Goal: Find specific page/section: Find specific page/section

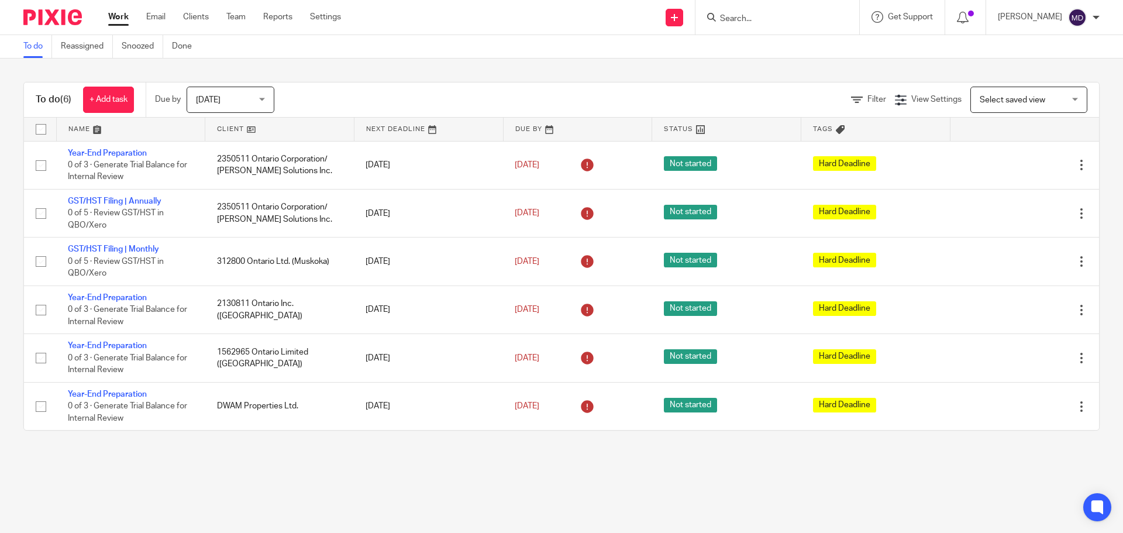
click at [737, 20] on input "Search" at bounding box center [771, 19] width 105 height 11
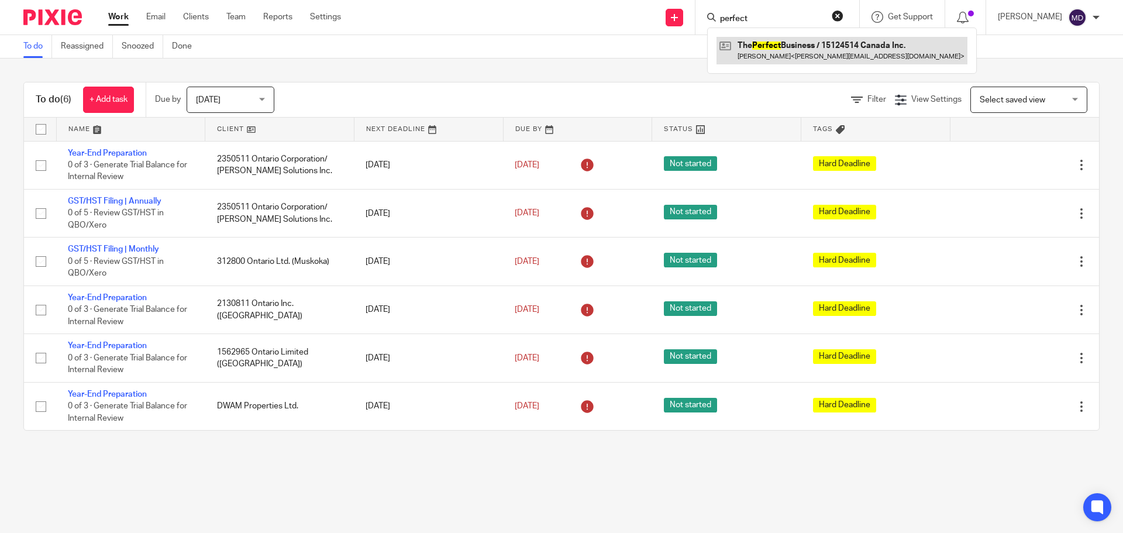
type input "perfect"
click at [830, 53] on link at bounding box center [841, 50] width 251 height 27
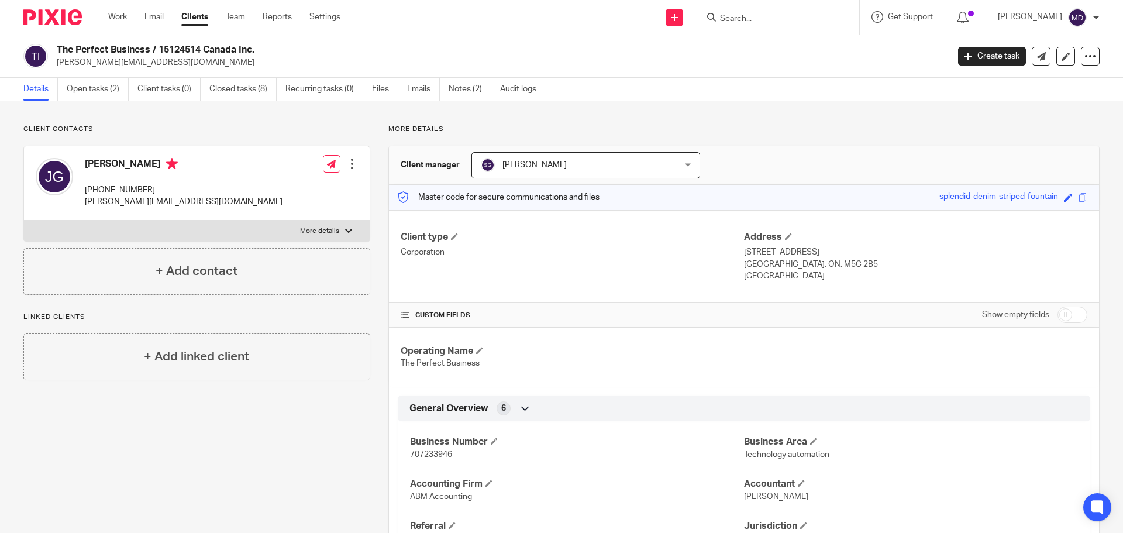
click at [759, 20] on input "Search" at bounding box center [771, 19] width 105 height 11
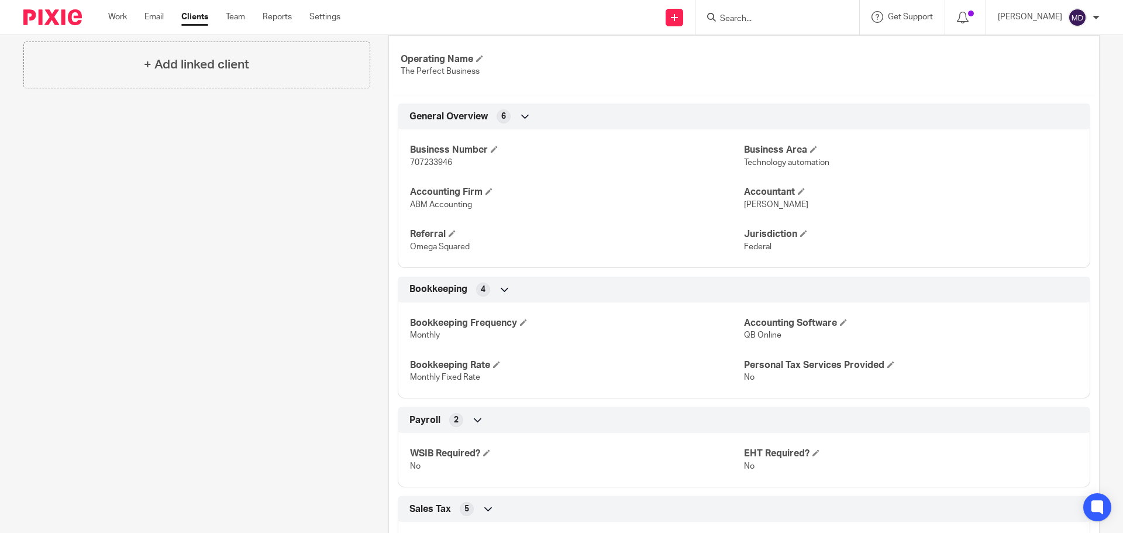
scroll to position [292, 0]
